Goal: Information Seeking & Learning: Understand process/instructions

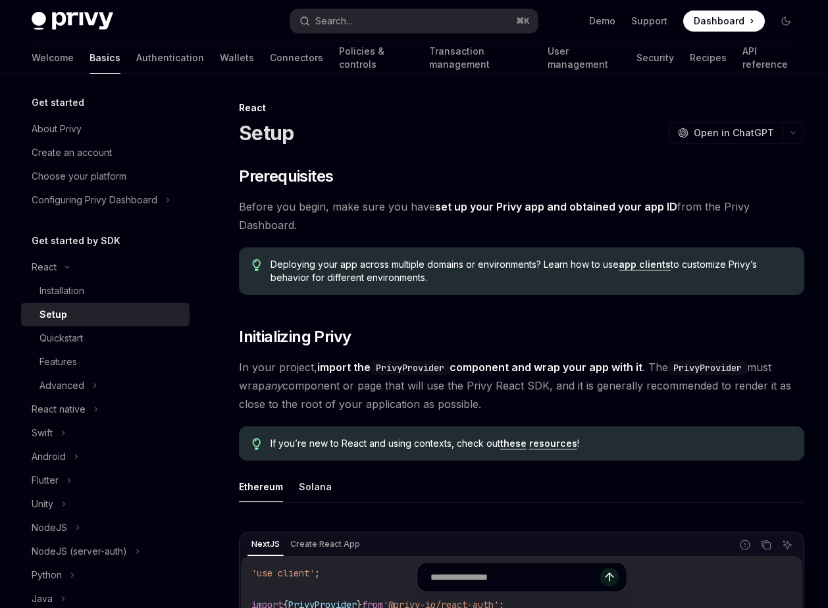
drag, startPoint x: 560, startPoint y: 377, endPoint x: 446, endPoint y: 354, distance: 116.2
click at [552, 372] on span "In your project, import the PrivyProvider component and wrap your app with it .…" at bounding box center [522, 385] width 566 height 55
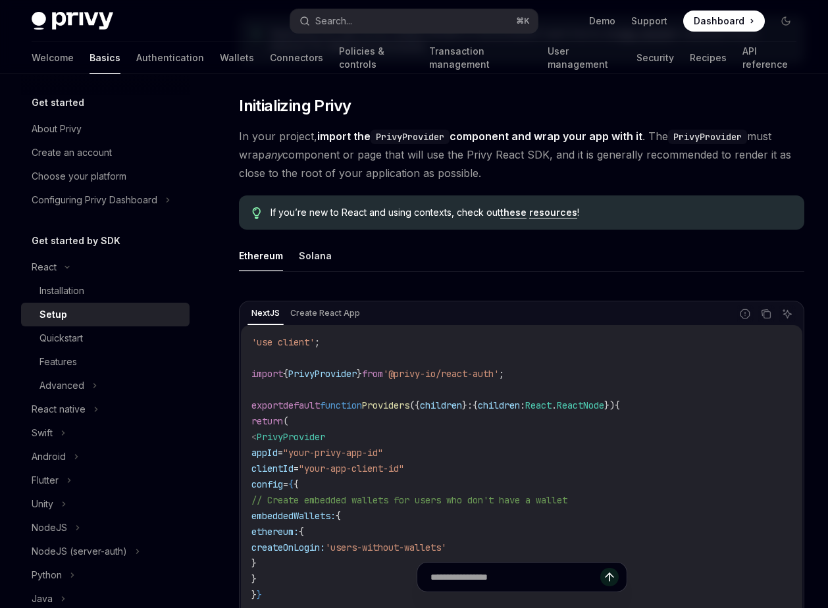
scroll to position [835, 0]
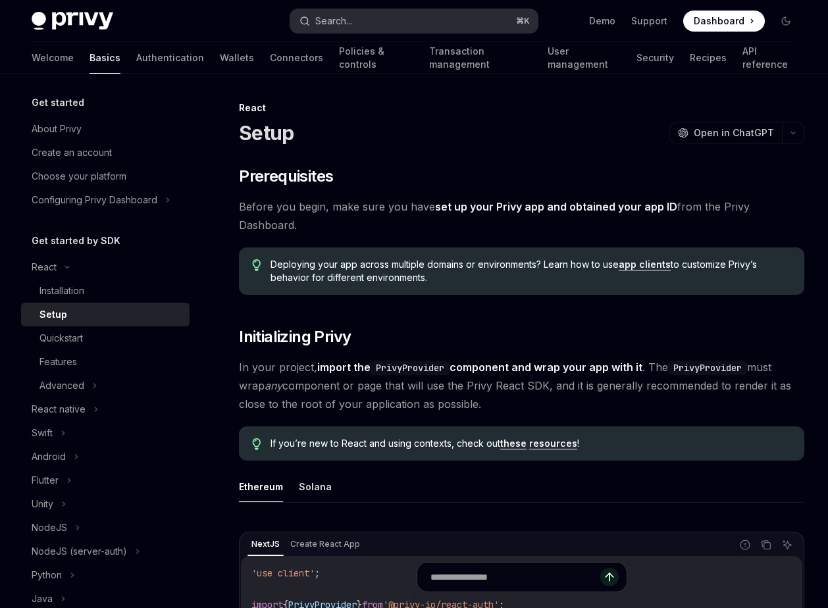
click at [365, 11] on button "Search... ⌘ K" at bounding box center [414, 21] width 248 height 24
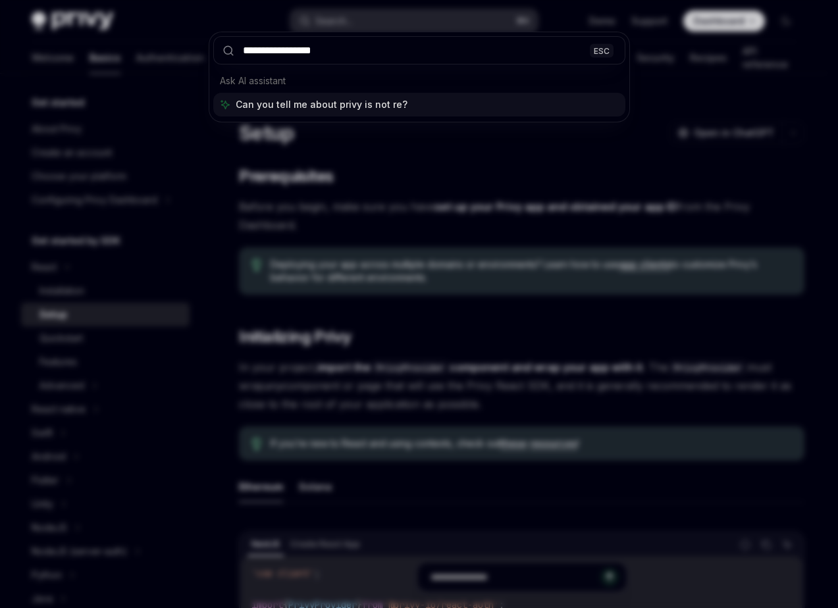
type input "**********"
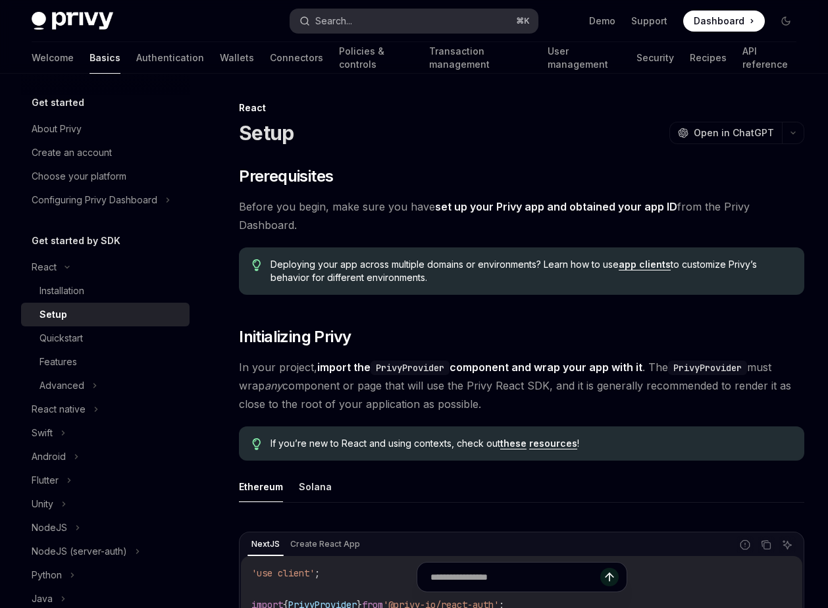
type textarea "*"
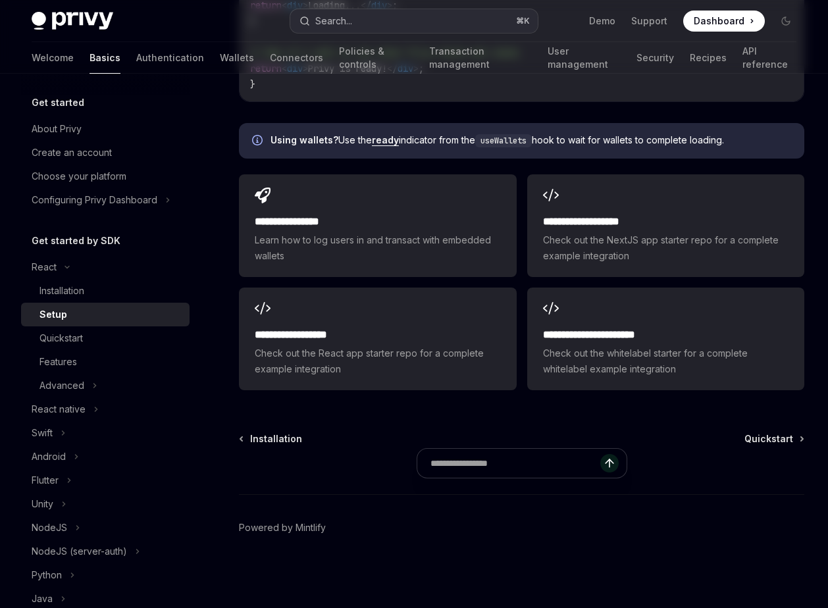
scroll to position [234, 0]
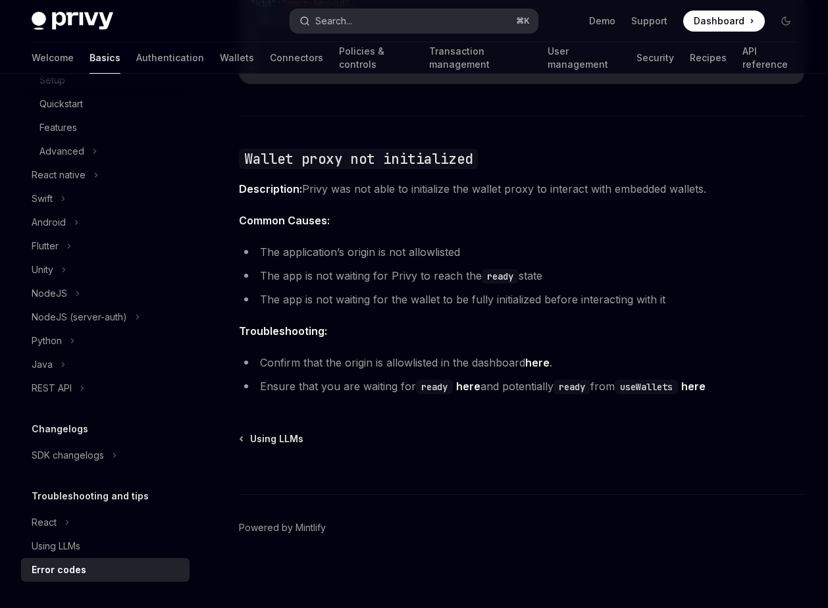
click at [371, 19] on button "Search... ⌘ K" at bounding box center [414, 21] width 248 height 24
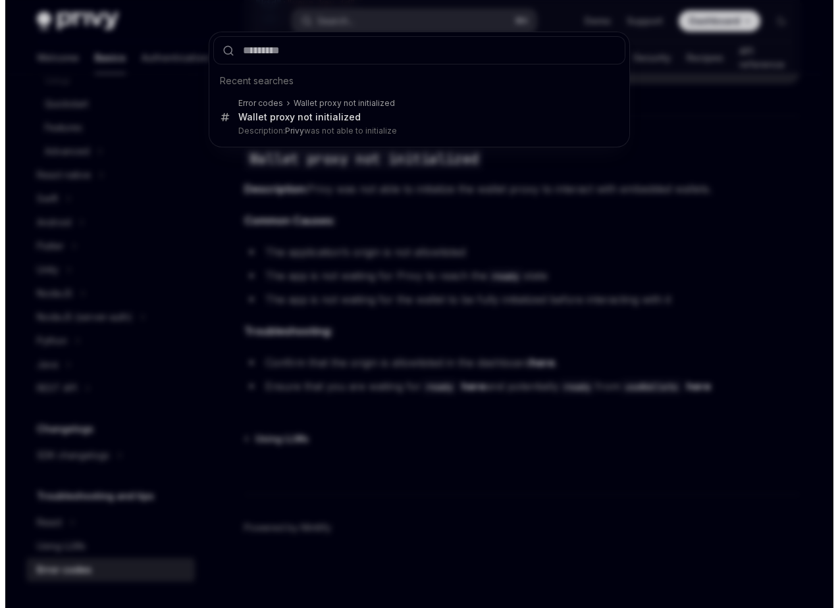
scroll to position [1920, 0]
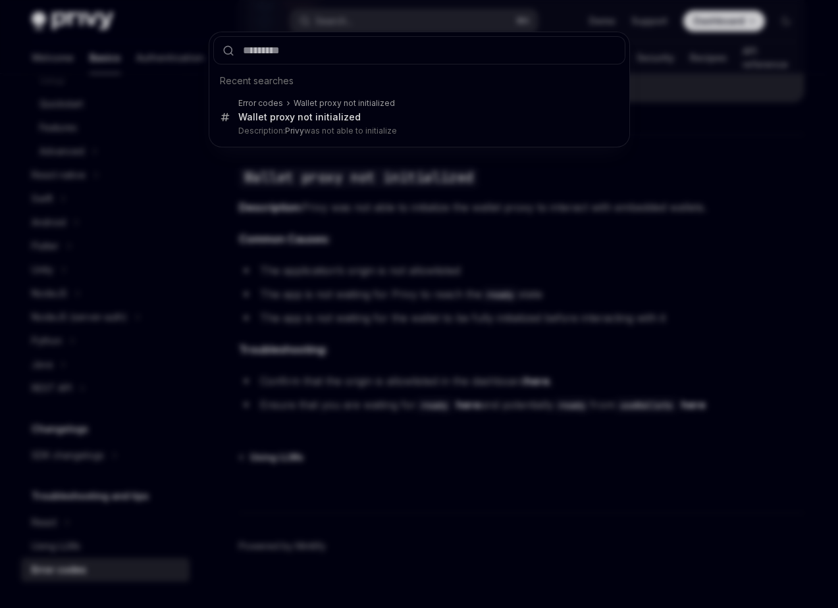
type input "*"
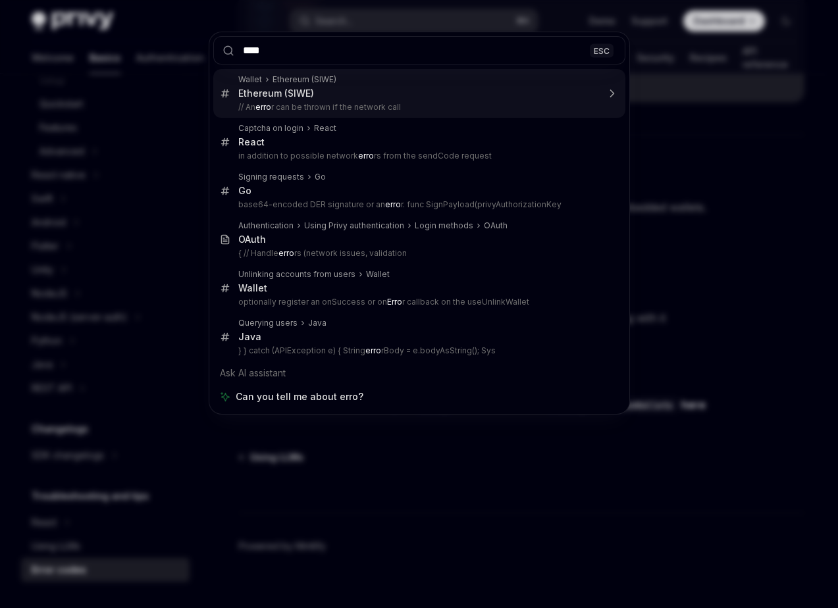
type input "*****"
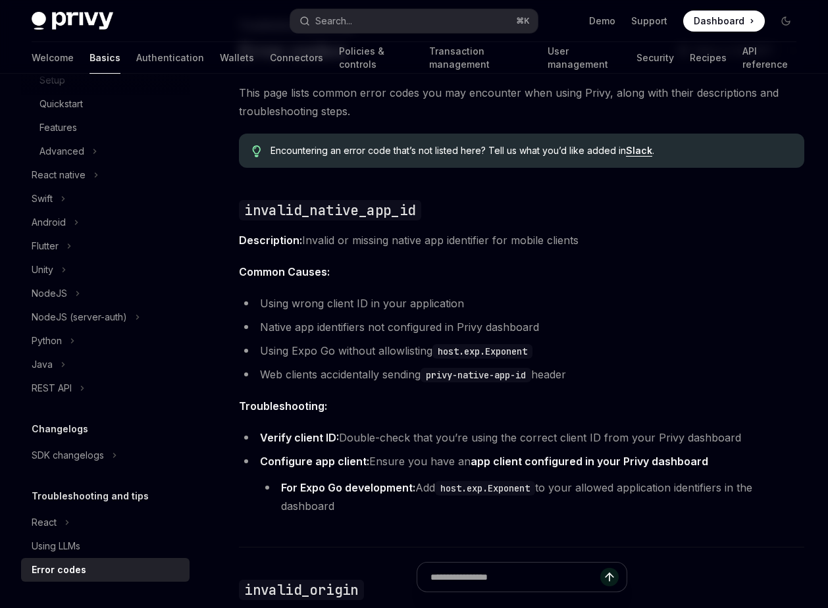
scroll to position [74, 0]
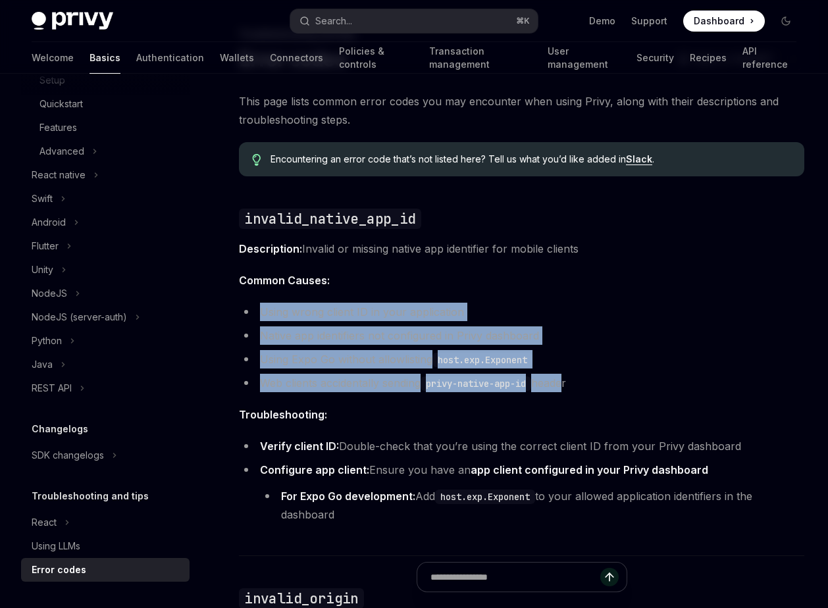
drag, startPoint x: 504, startPoint y: 363, endPoint x: 352, endPoint y: 296, distance: 165.7
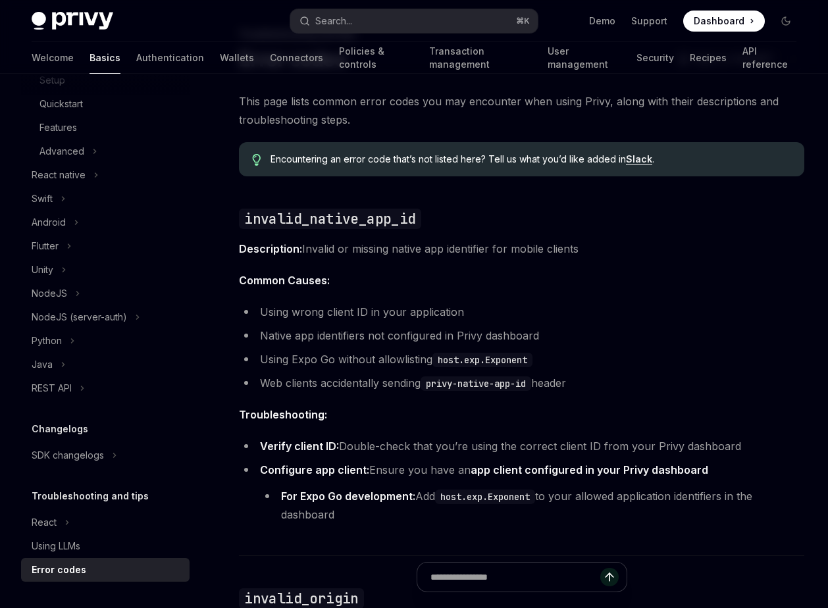
drag, startPoint x: 552, startPoint y: 390, endPoint x: 568, endPoint y: 400, distance: 19.0
click at [552, 390] on li "Web clients accidentally sending privy-native-app-id header" at bounding box center [522, 383] width 566 height 18
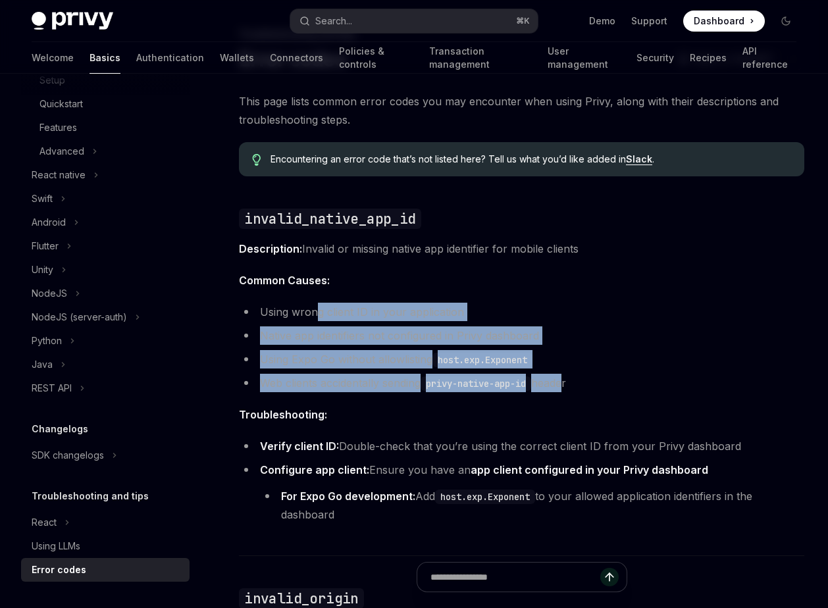
drag, startPoint x: 558, startPoint y: 382, endPoint x: 327, endPoint y: 315, distance: 240.0
click at [319, 307] on ul "Using wrong client ID in your application Native app identifiers not configured…" at bounding box center [522, 348] width 566 height 90
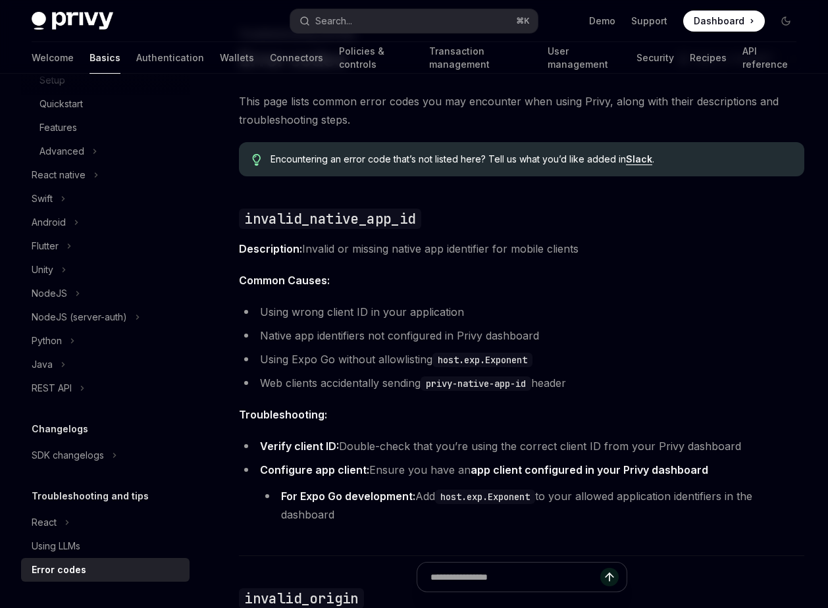
click at [506, 381] on code "privy-native-app-id" at bounding box center [476, 384] width 111 height 14
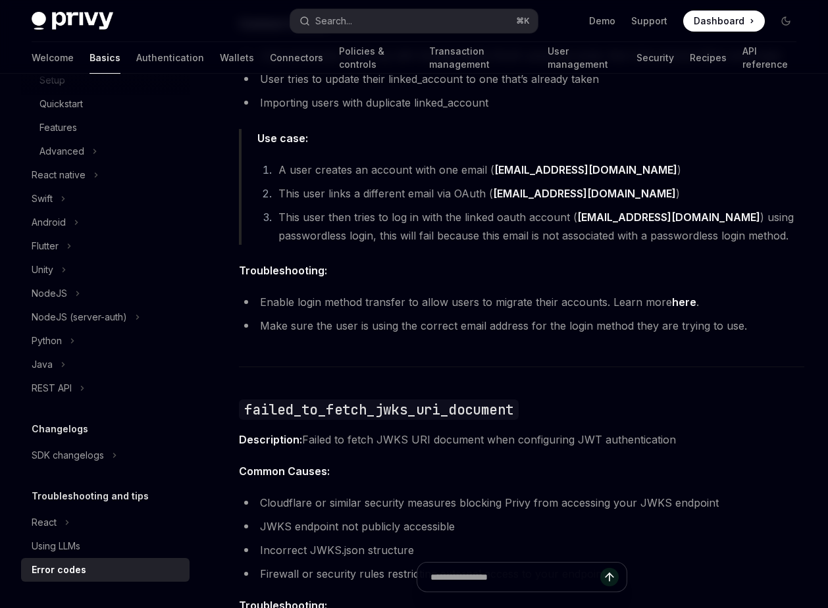
scroll to position [1190, 0]
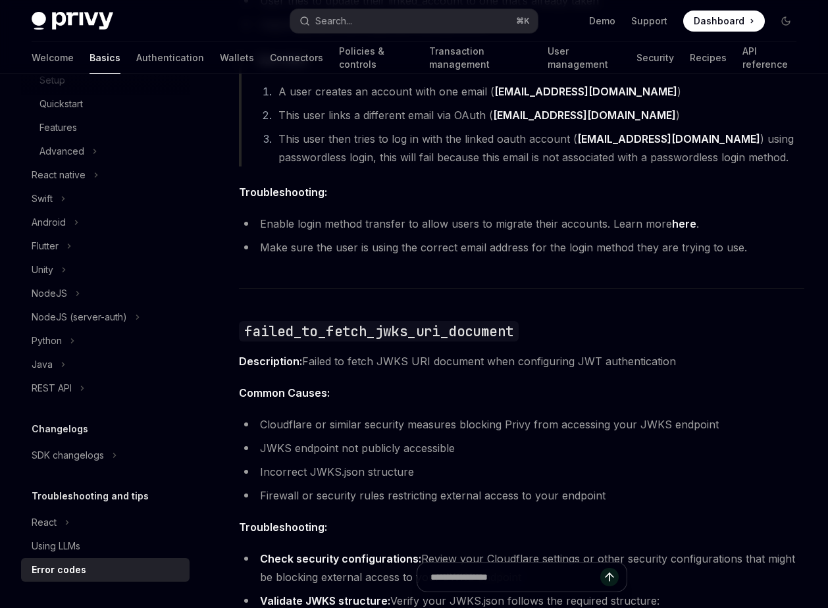
click at [525, 375] on div "This page lists common error codes you may encounter when using Privy, along wi…" at bounding box center [522, 60] width 566 height 2168
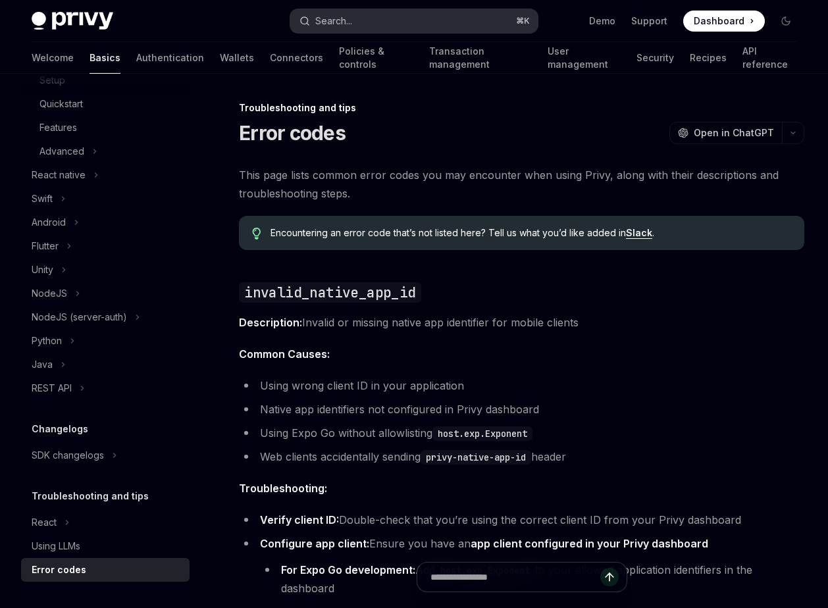
click at [392, 15] on button "Search... ⌘ K" at bounding box center [414, 21] width 248 height 24
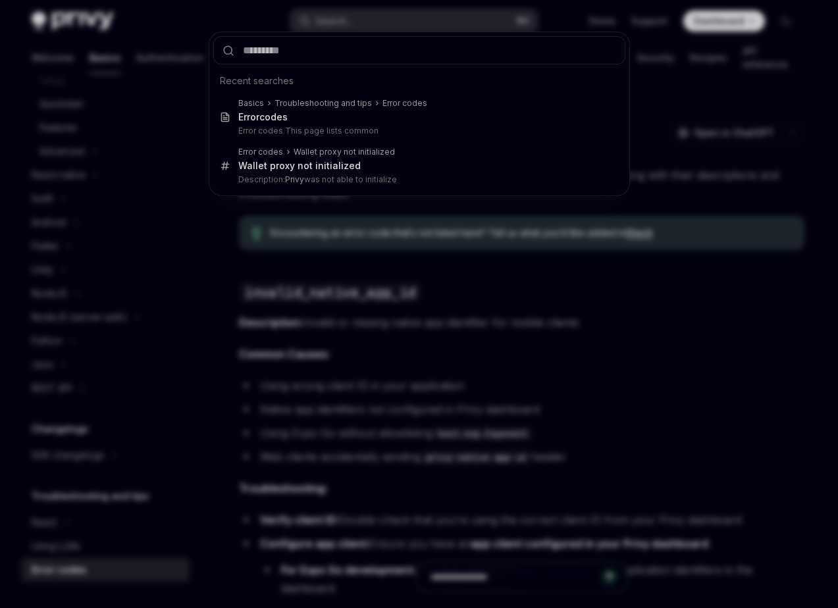
type input "**********"
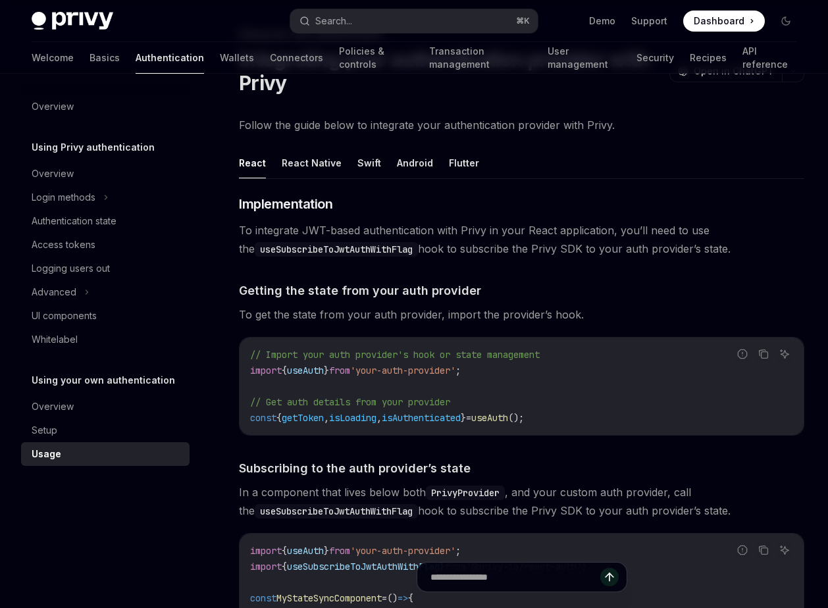
click at [561, 370] on code "// Import your auth provider's hook or state management import { useAuth } from…" at bounding box center [521, 386] width 543 height 79
click at [490, 363] on code "// Import your auth provider's hook or state management import { useAuth } from…" at bounding box center [521, 386] width 543 height 79
click at [461, 366] on span ";" at bounding box center [458, 371] width 5 height 12
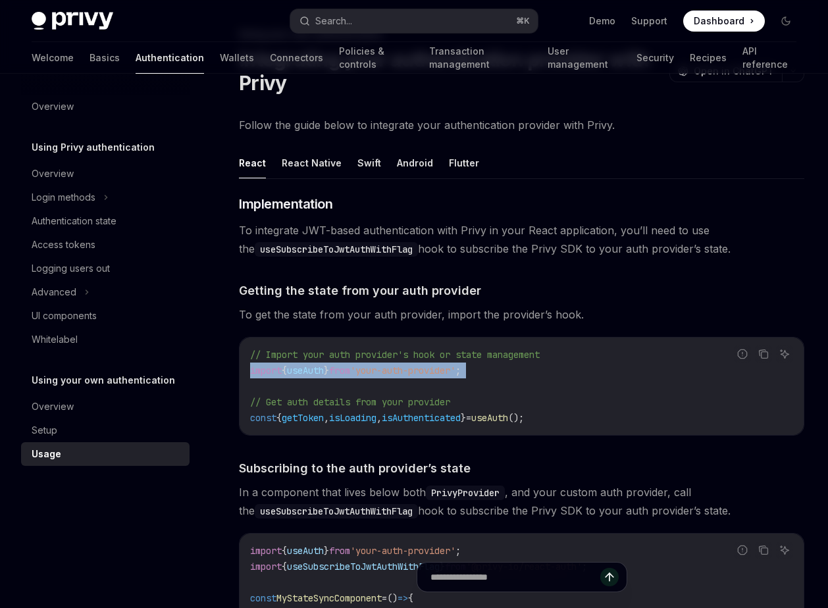
click at [504, 367] on code "// Import your auth provider's hook or state management import { useAuth } from…" at bounding box center [521, 386] width 543 height 79
click at [583, 422] on code "// Import your auth provider's hook or state management import { useAuth } from…" at bounding box center [521, 386] width 543 height 79
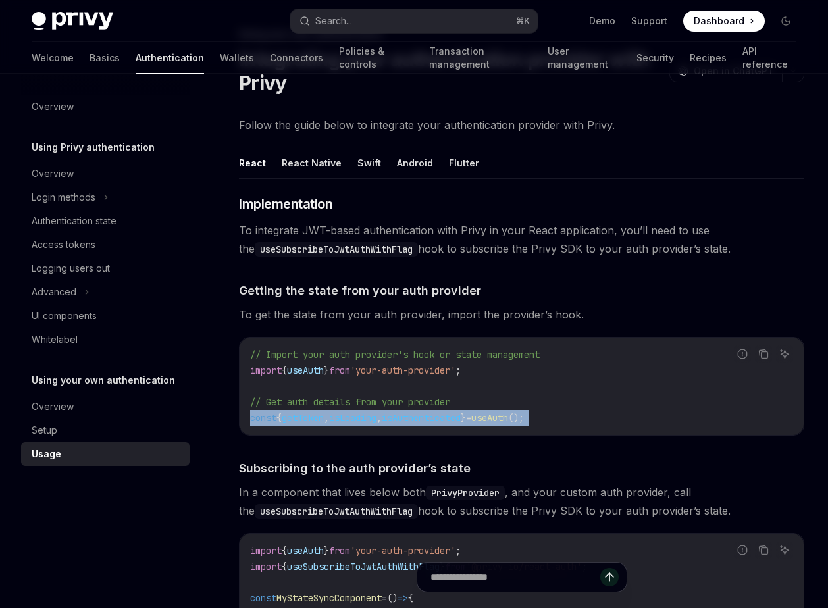
click at [583, 422] on code "// Import your auth provider's hook or state management import { useAuth } from…" at bounding box center [521, 386] width 543 height 79
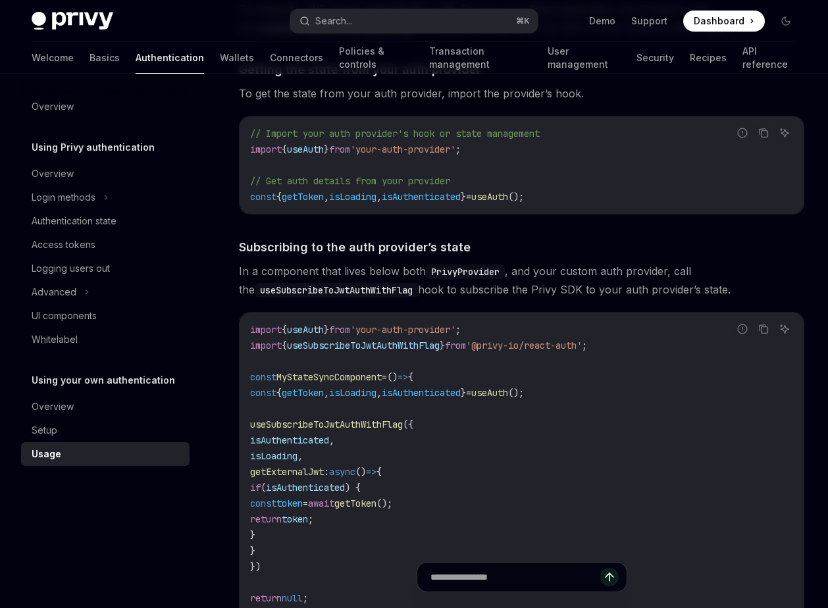
click at [583, 422] on code "import { useAuth } from 'your-auth-provider' ; import { useSubscribeToJwtAuthWi…" at bounding box center [521, 472] width 543 height 300
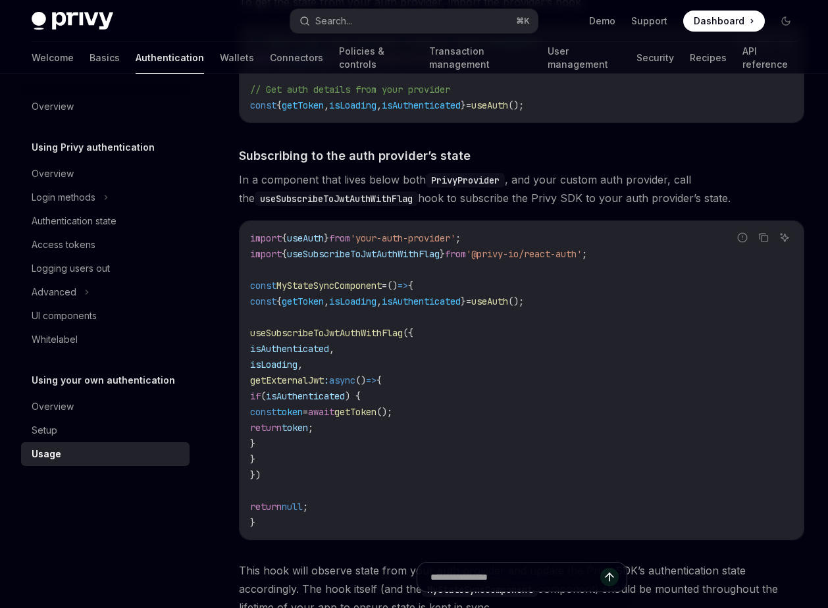
scroll to position [482, 0]
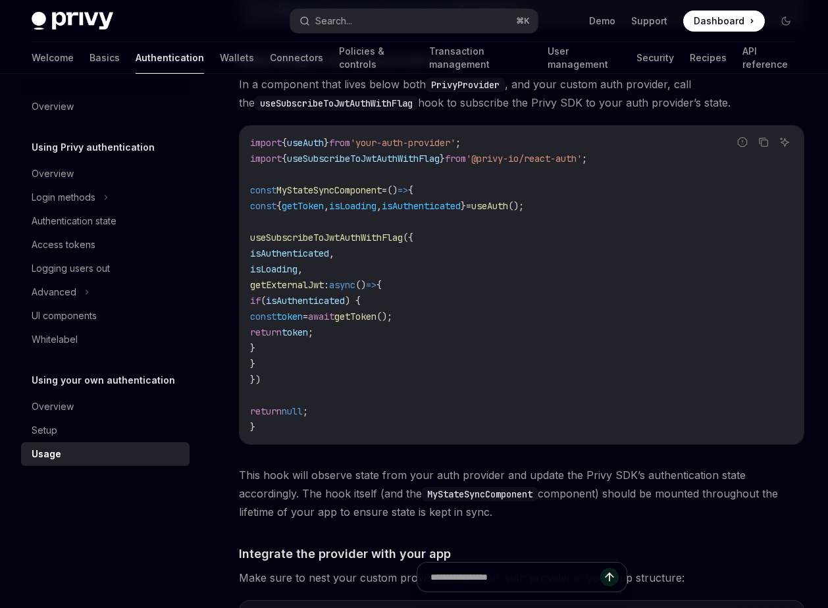
click at [583, 422] on code "import { useAuth } from 'your-auth-provider' ; import { useSubscribeToJwtAuthWi…" at bounding box center [521, 285] width 543 height 300
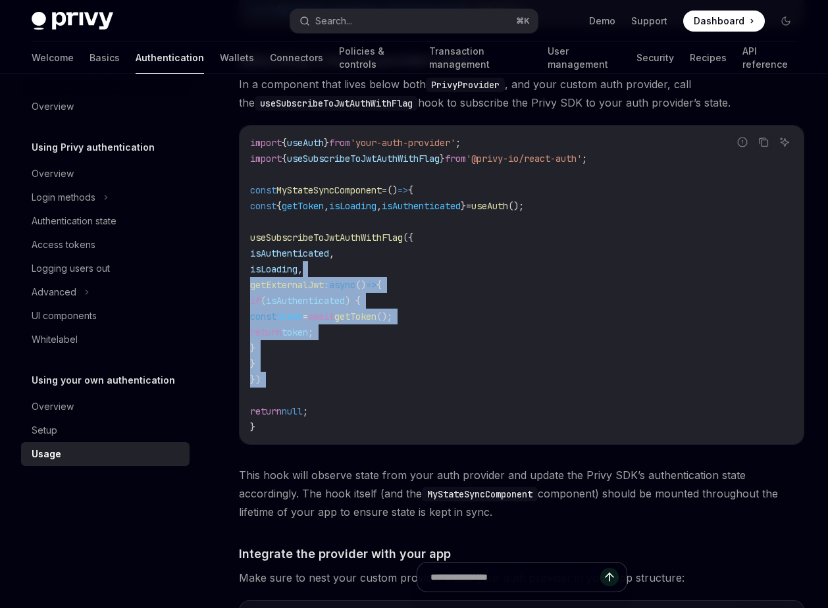
drag, startPoint x: 473, startPoint y: 346, endPoint x: 419, endPoint y: 273, distance: 90.3
click at [419, 273] on code "import { useAuth } from 'your-auth-provider' ; import { useSubscribeToJwtAuthWi…" at bounding box center [521, 285] width 543 height 300
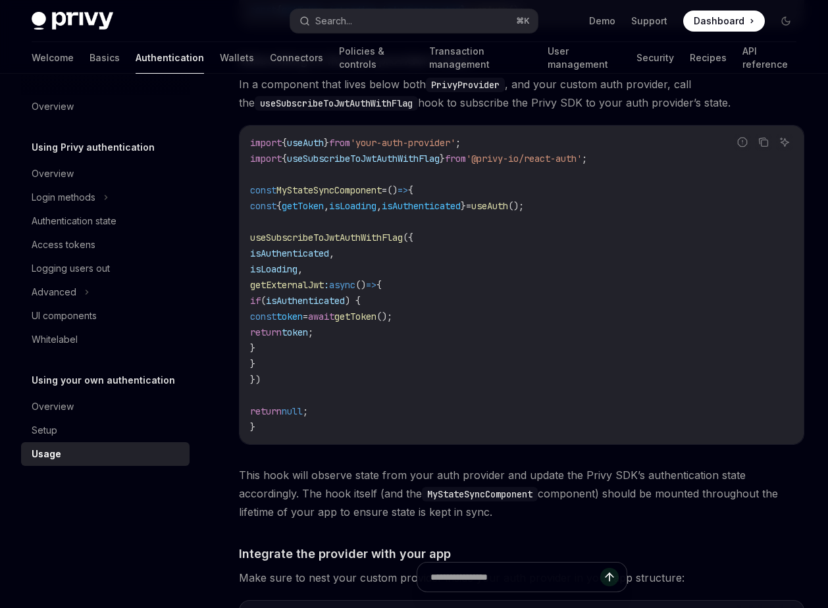
click at [519, 357] on code "import { useAuth } from 'your-auth-provider' ; import { useSubscribeToJwtAuthWi…" at bounding box center [521, 285] width 543 height 300
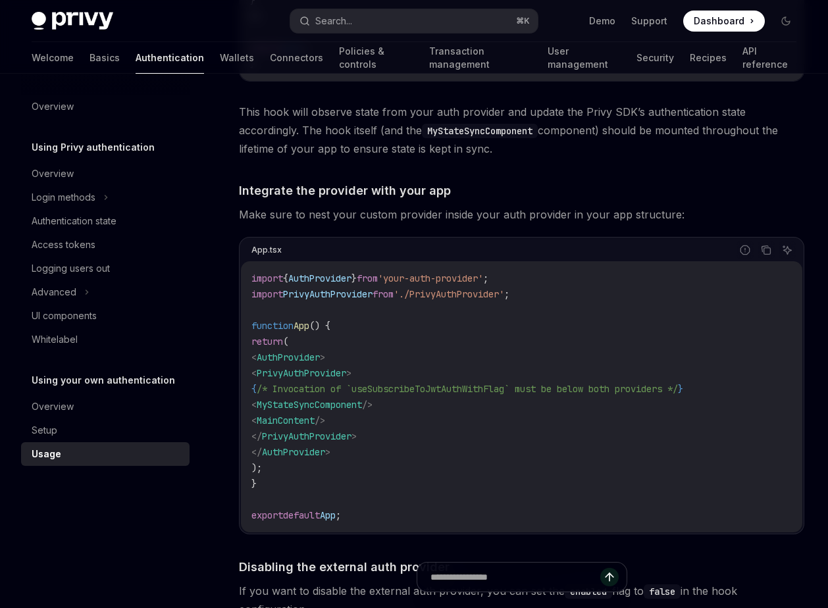
scroll to position [886, 0]
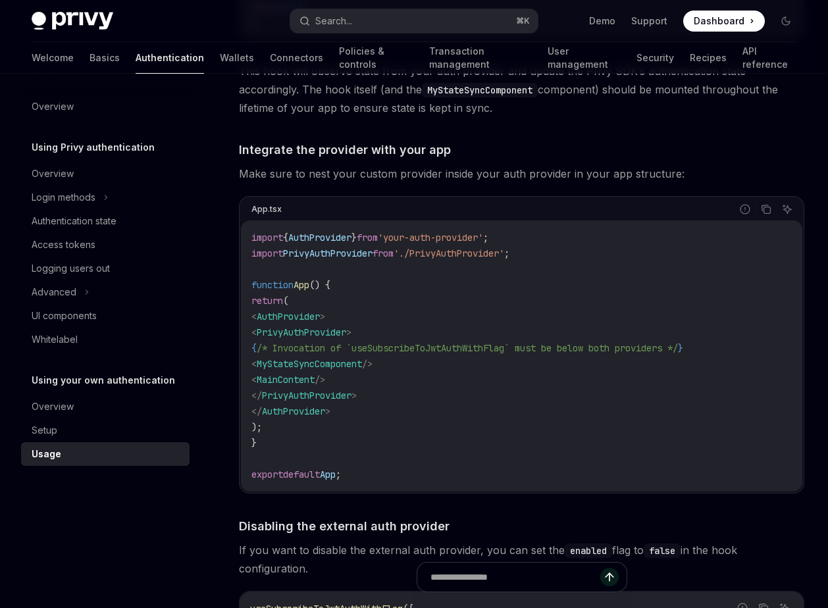
type textarea "*"
